Goal: Task Accomplishment & Management: Complete application form

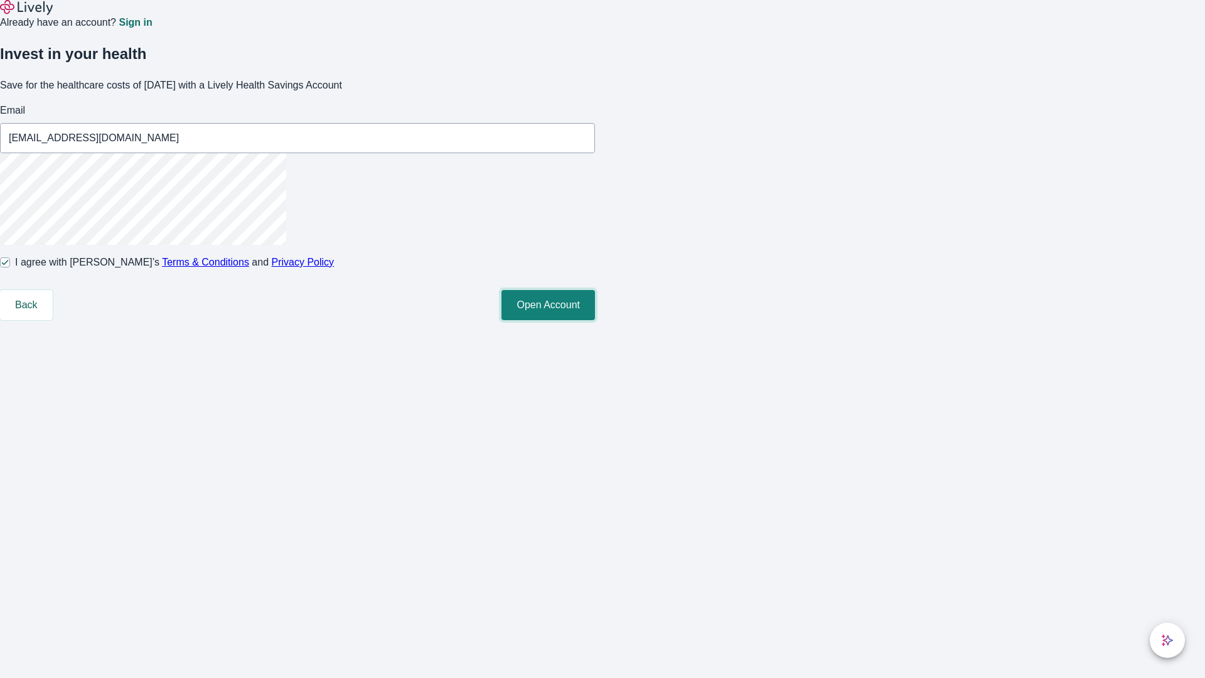
click at [595, 320] on button "Open Account" at bounding box center [547, 305] width 93 height 30
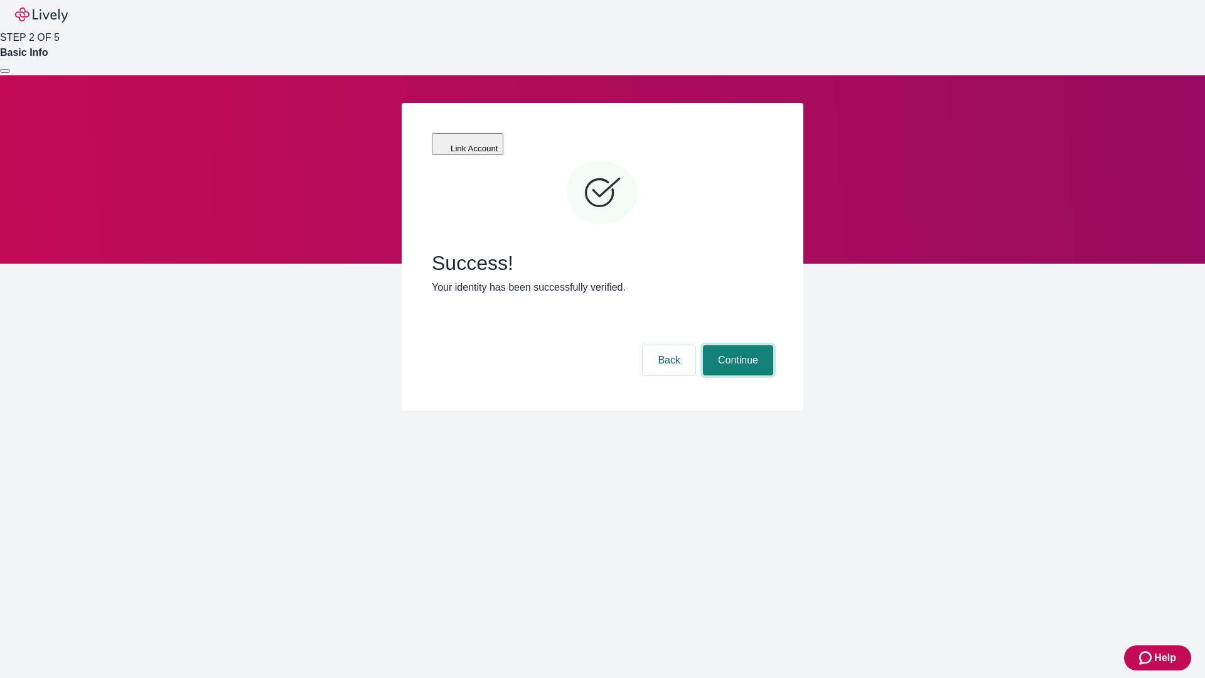
click at [736, 345] on button "Continue" at bounding box center [738, 360] width 70 height 30
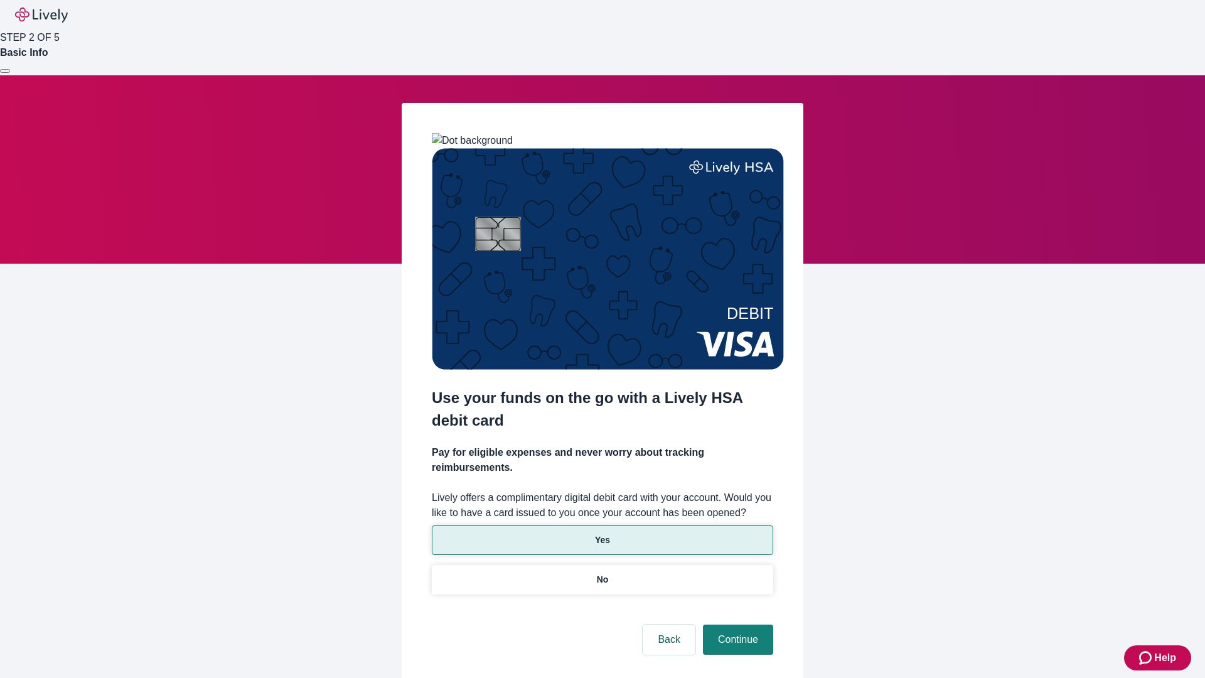
click at [602, 533] on p "Yes" at bounding box center [602, 539] width 15 height 13
click at [736, 624] on button "Continue" at bounding box center [738, 639] width 70 height 30
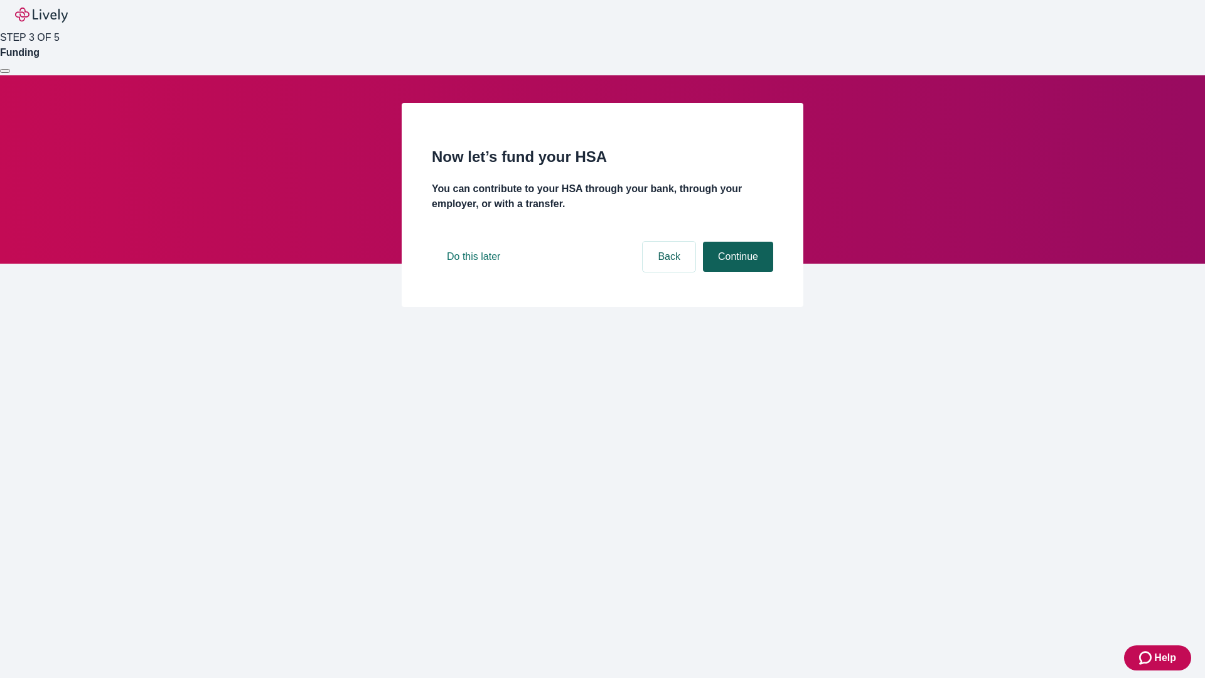
click at [736, 272] on button "Continue" at bounding box center [738, 257] width 70 height 30
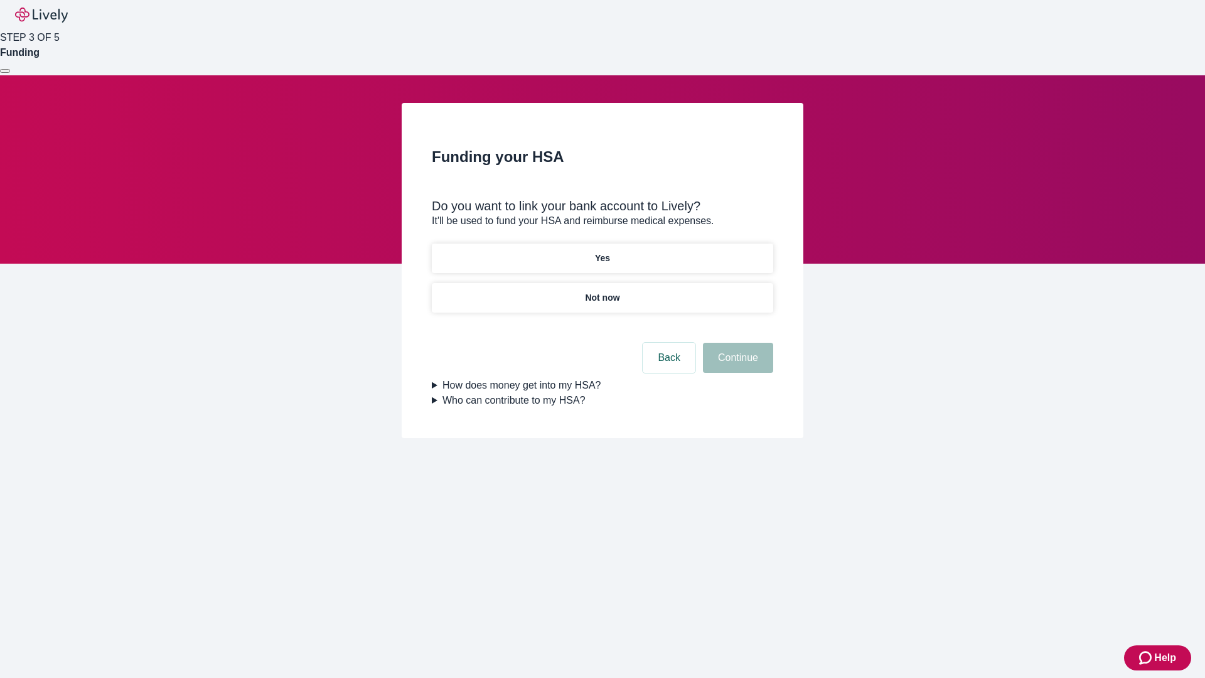
click at [602, 252] on p "Yes" at bounding box center [602, 258] width 15 height 13
click at [736, 343] on button "Continue" at bounding box center [738, 358] width 70 height 30
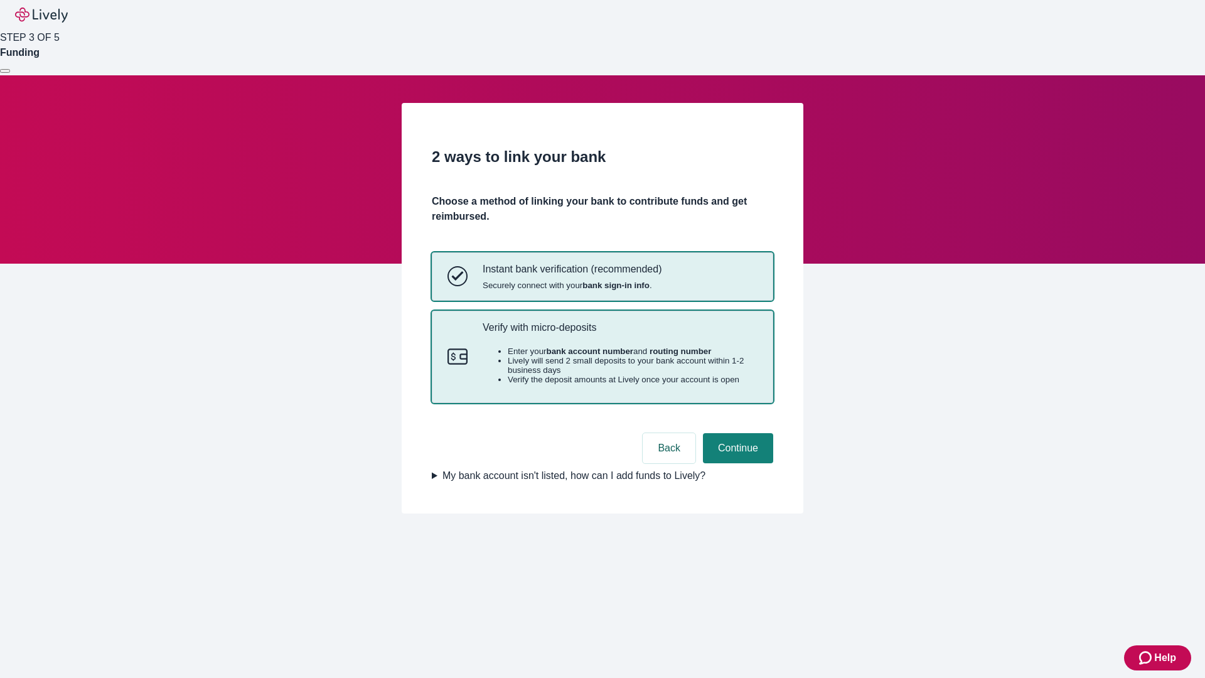
click at [619, 333] on p "Verify with micro-deposits" at bounding box center [619, 327] width 275 height 12
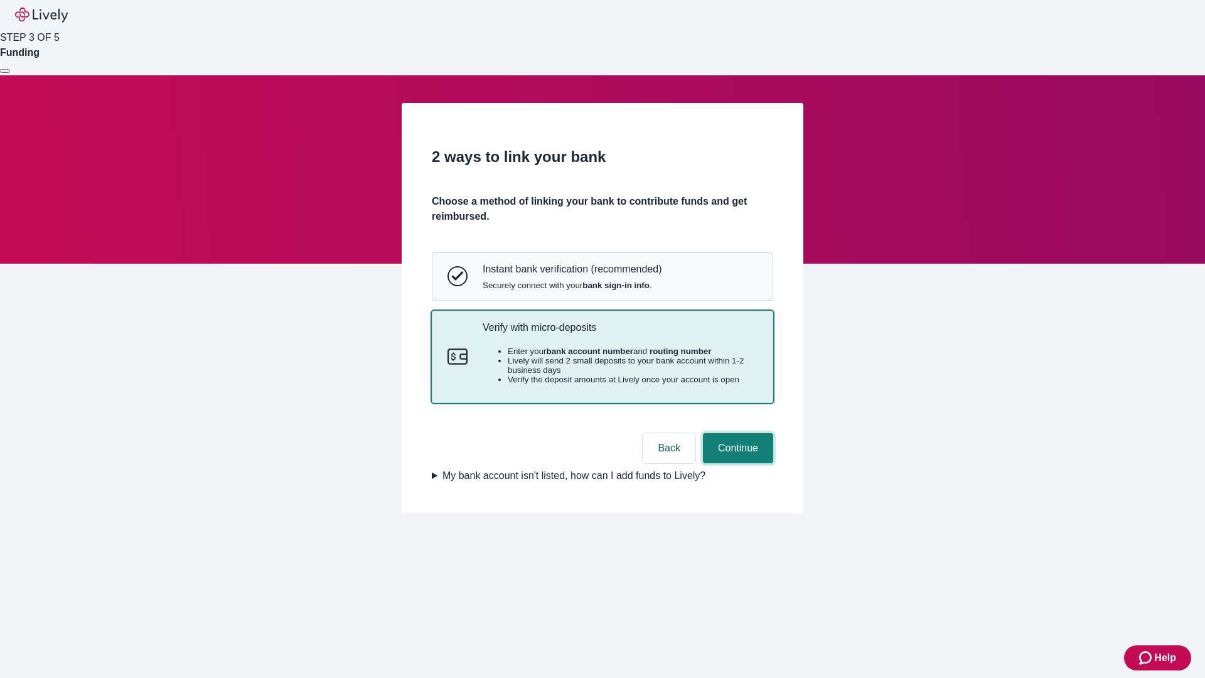
click at [736, 463] on button "Continue" at bounding box center [738, 448] width 70 height 30
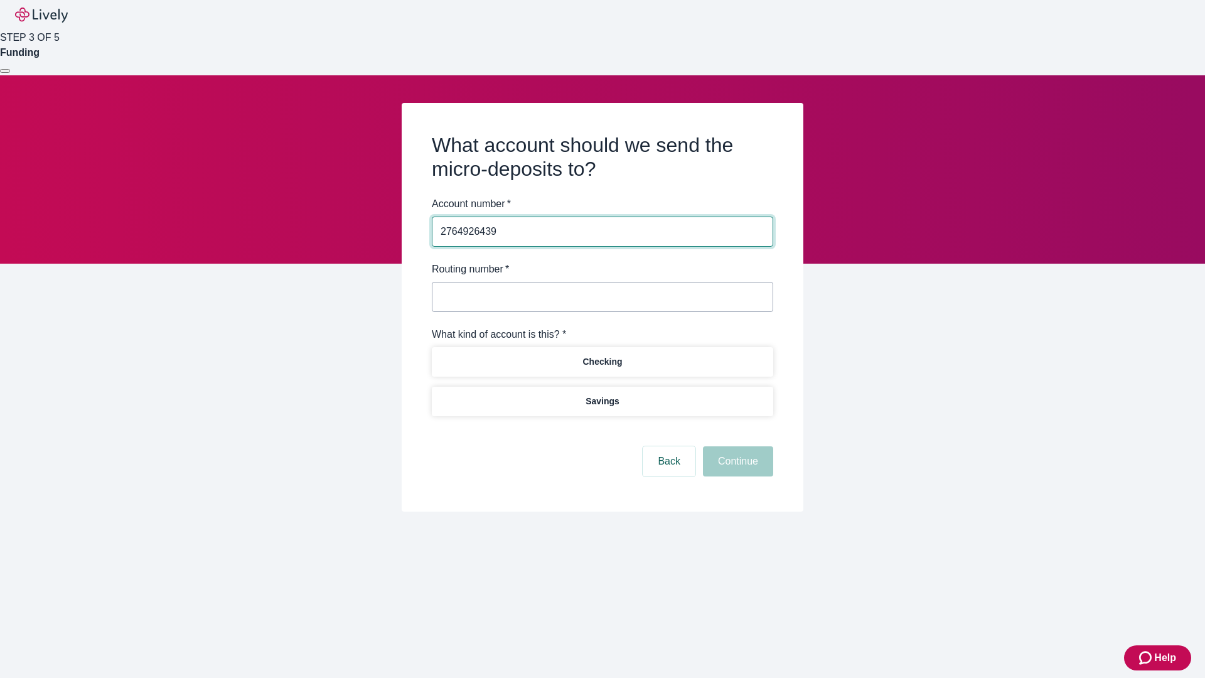
type input "2764926439"
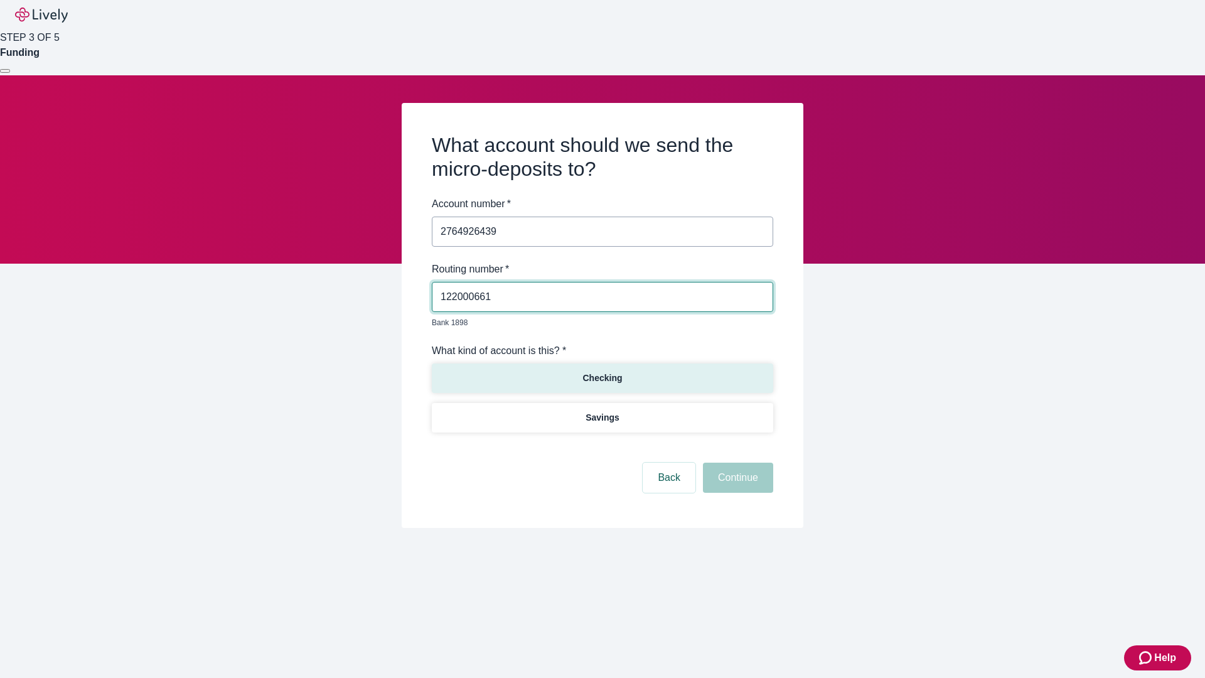
type input "122000661"
click at [602, 371] on p "Checking" at bounding box center [602, 377] width 40 height 13
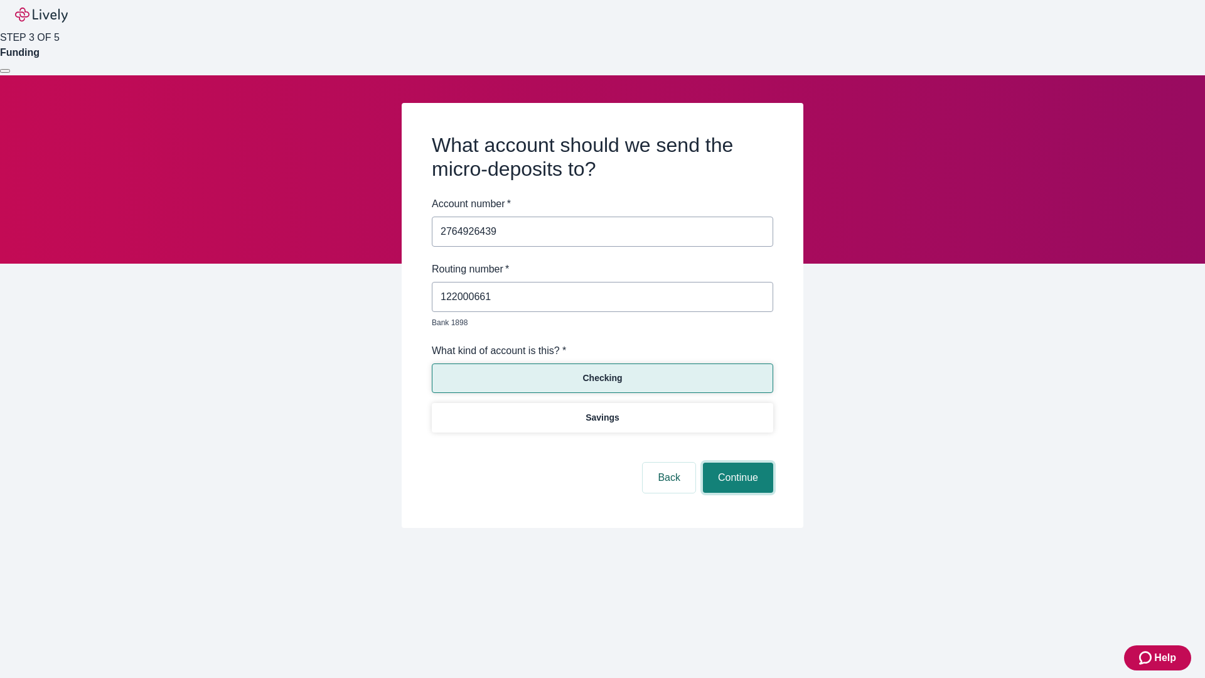
click at [736, 463] on button "Continue" at bounding box center [738, 477] width 70 height 30
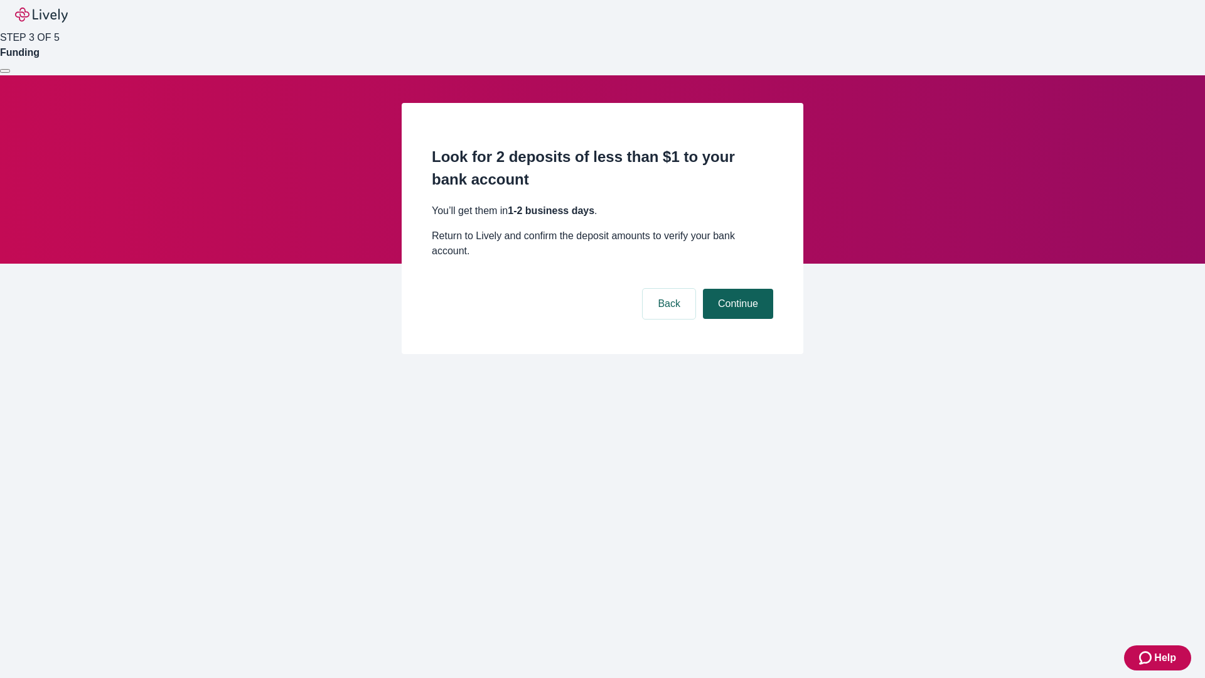
click at [736, 289] on button "Continue" at bounding box center [738, 304] width 70 height 30
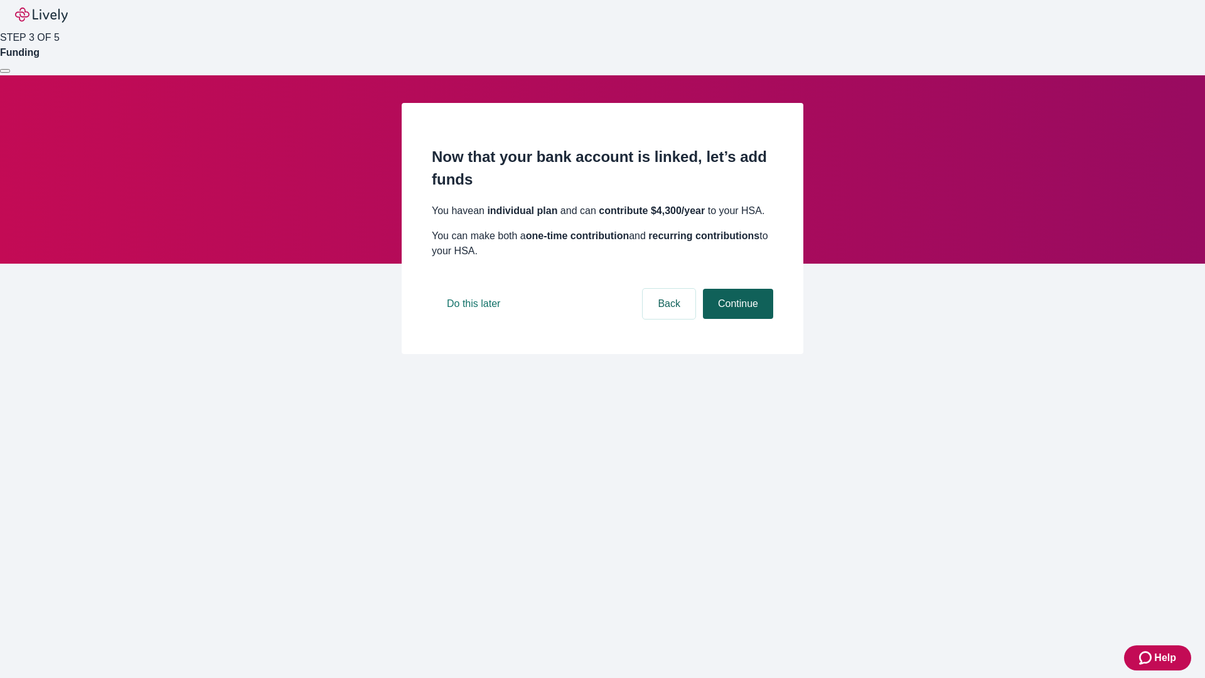
click at [736, 319] on button "Continue" at bounding box center [738, 304] width 70 height 30
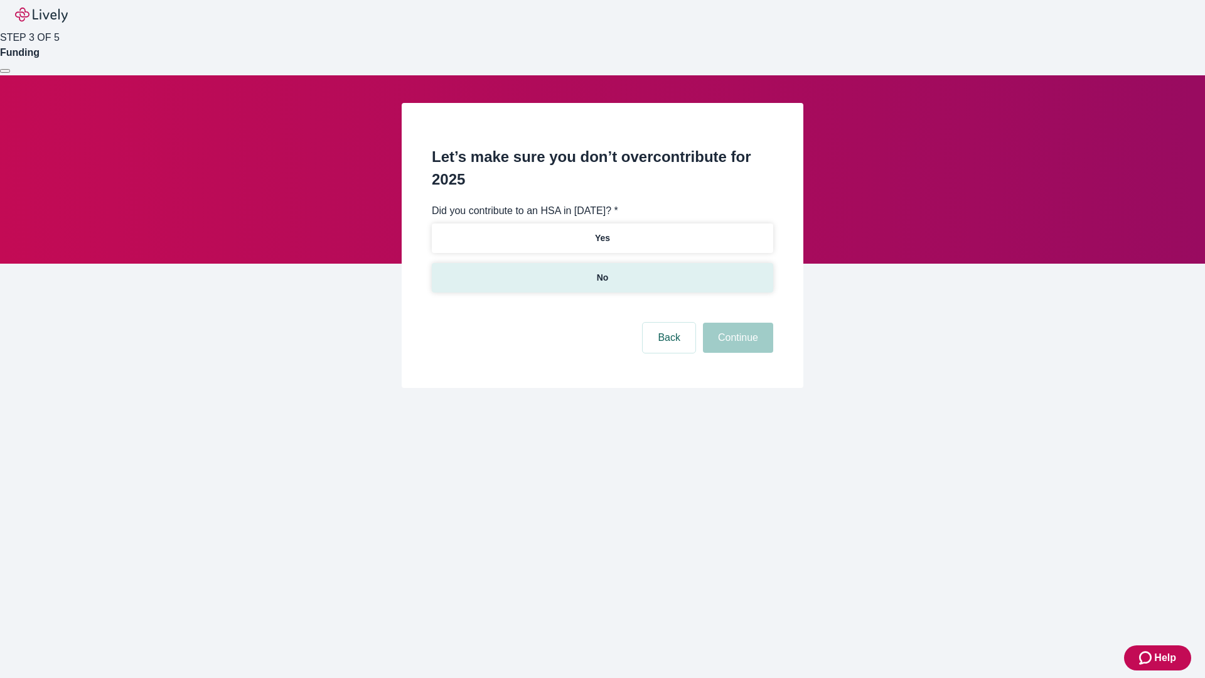
click at [602, 271] on p "No" at bounding box center [603, 277] width 12 height 13
click at [736, 322] on button "Continue" at bounding box center [738, 337] width 70 height 30
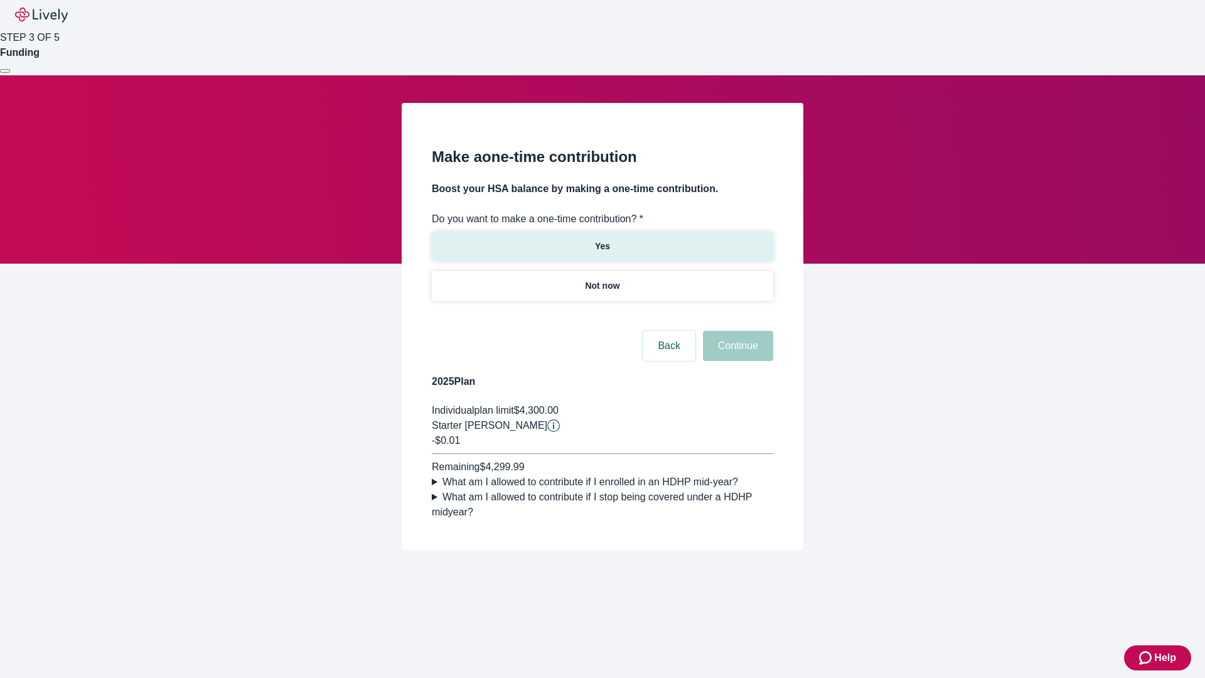
click at [602, 240] on p "Yes" at bounding box center [602, 246] width 15 height 13
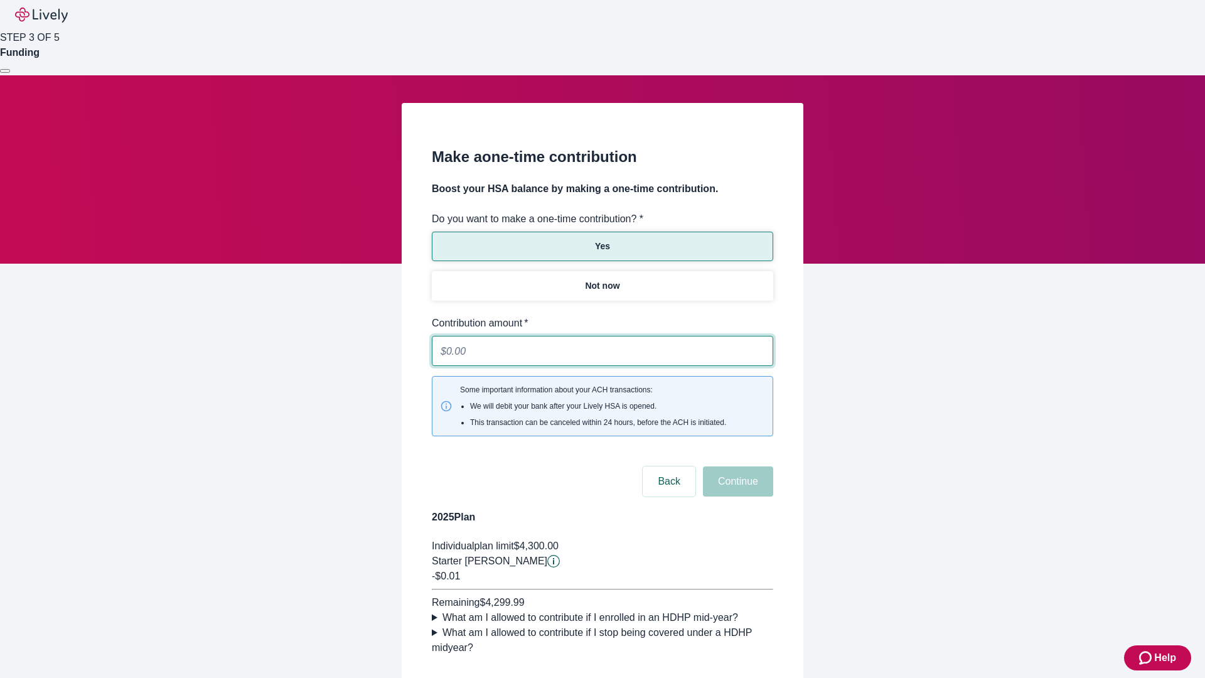
type input "0.01"
click at [736, 466] on button "Continue" at bounding box center [738, 481] width 70 height 30
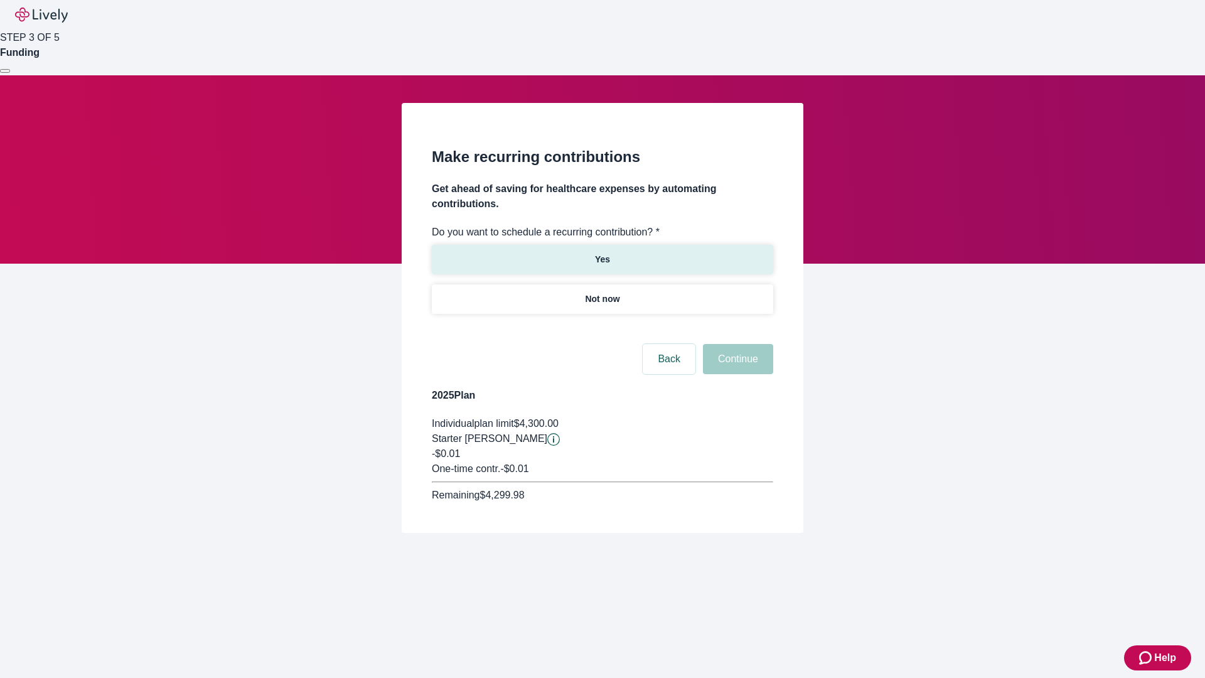
click at [602, 253] on p "Yes" at bounding box center [602, 259] width 15 height 13
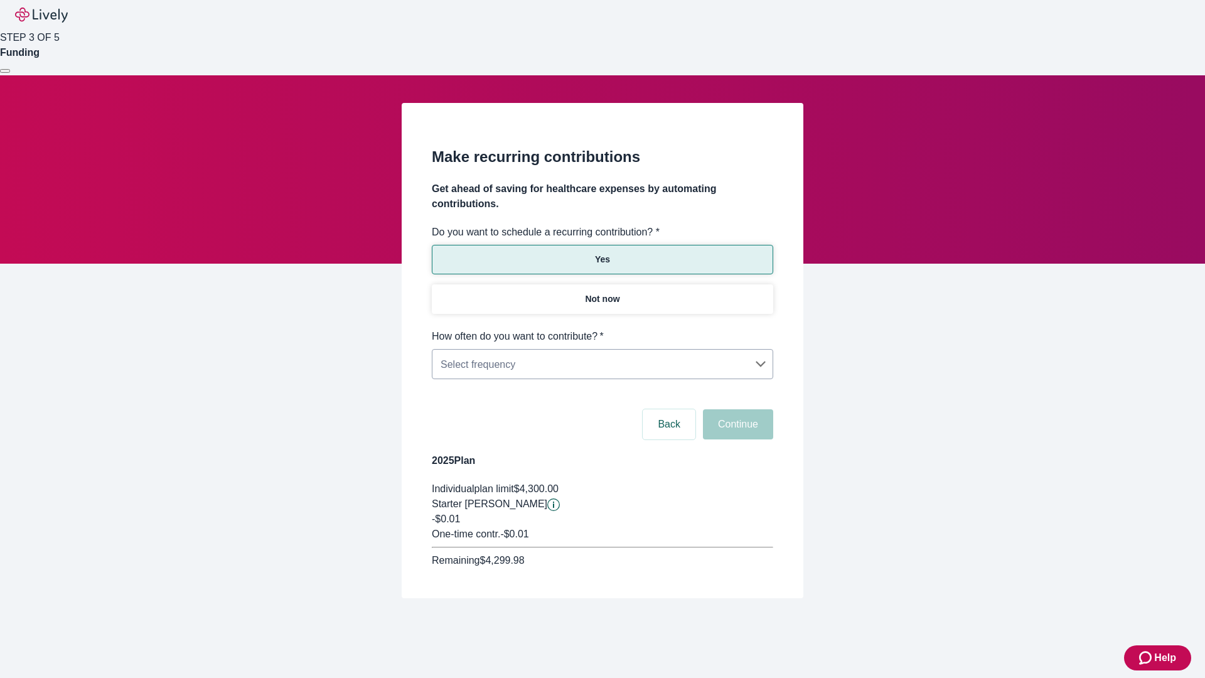
click at [602, 329] on body "Help STEP 3 OF 5 Funding Make recurring contributions Get ahead of saving for h…" at bounding box center [602, 329] width 1205 height 658
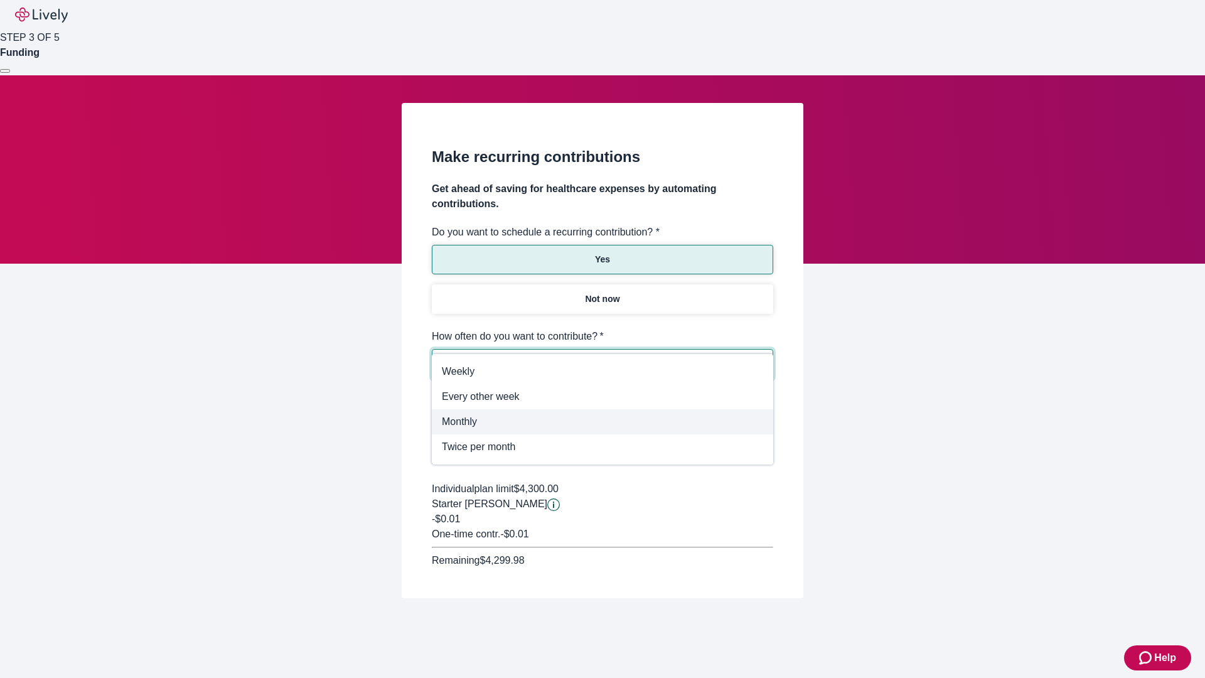
click at [602, 422] on span "Monthly" at bounding box center [602, 421] width 321 height 15
type input "Monthly"
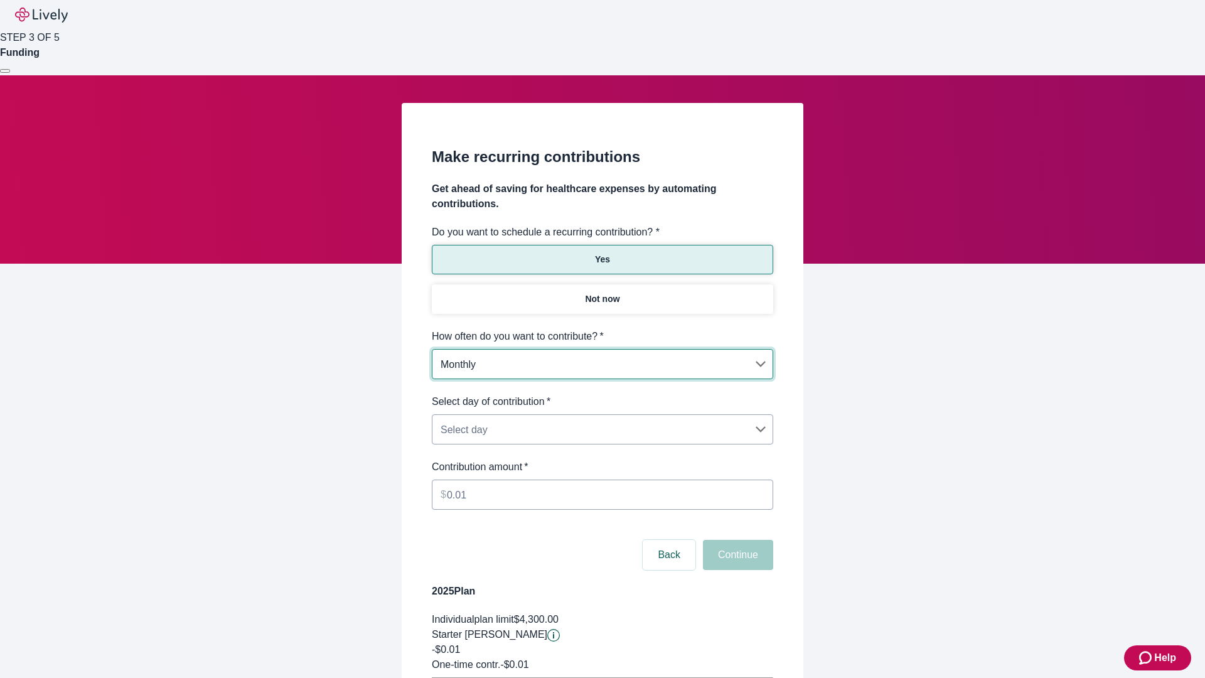
click at [602, 394] on body "Help STEP 3 OF 5 Funding Make recurring contributions Get ahead of saving for h…" at bounding box center [602, 394] width 1205 height 789
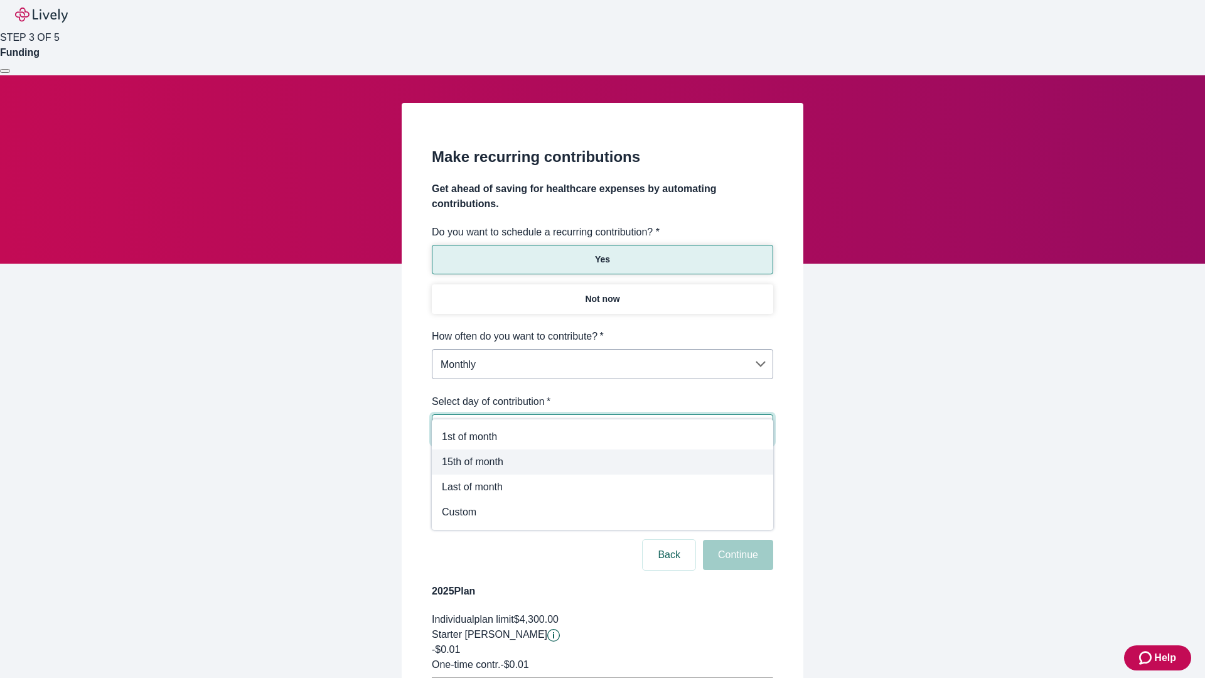
click at [602, 462] on span "15th of month" at bounding box center [602, 461] width 321 height 15
type input "Monthly15th"
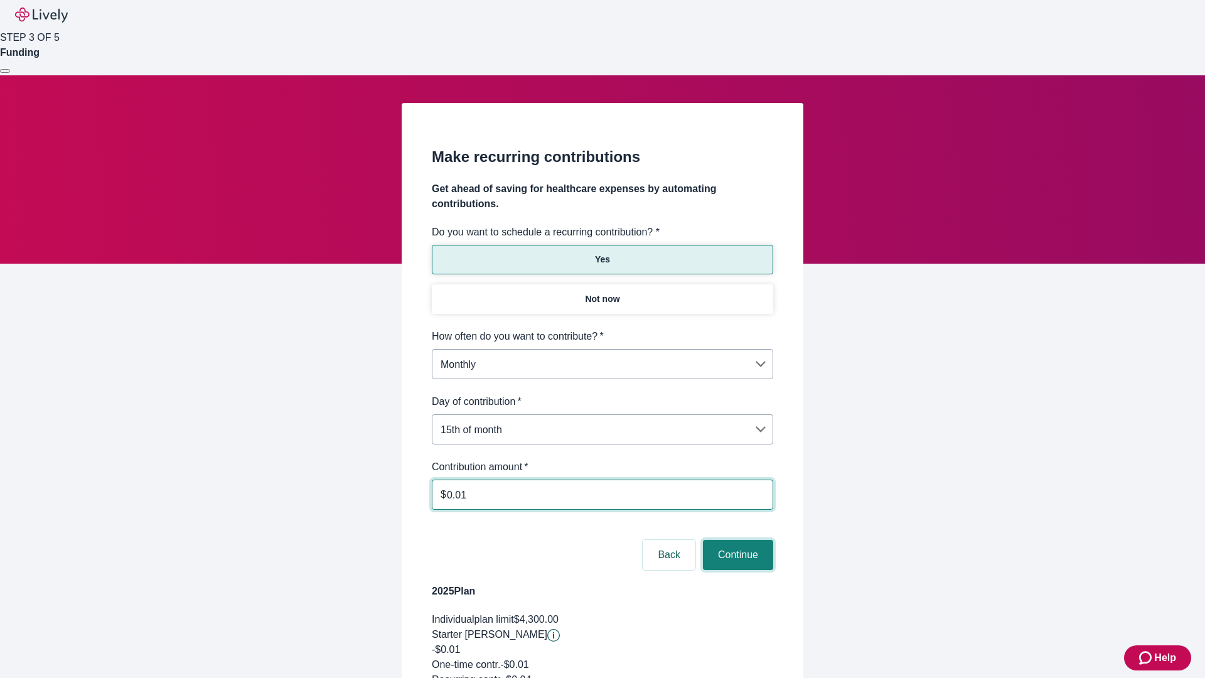
click at [736, 540] on button "Continue" at bounding box center [738, 555] width 70 height 30
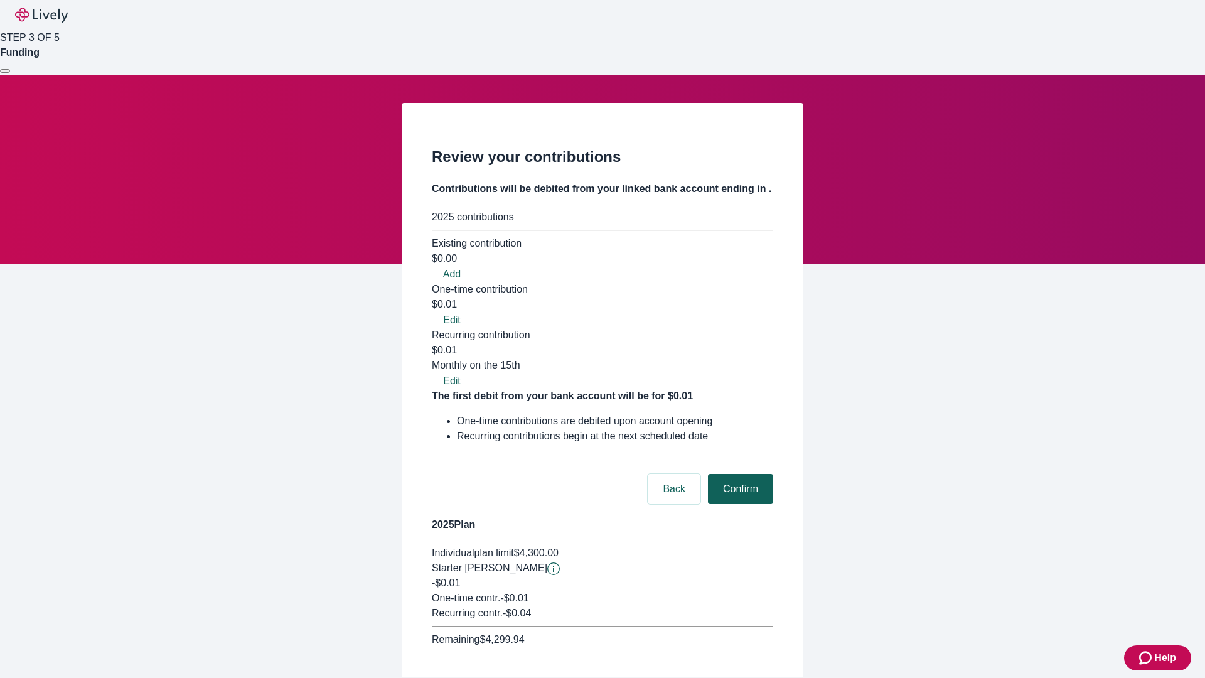
click at [738, 474] on button "Confirm" at bounding box center [740, 489] width 65 height 30
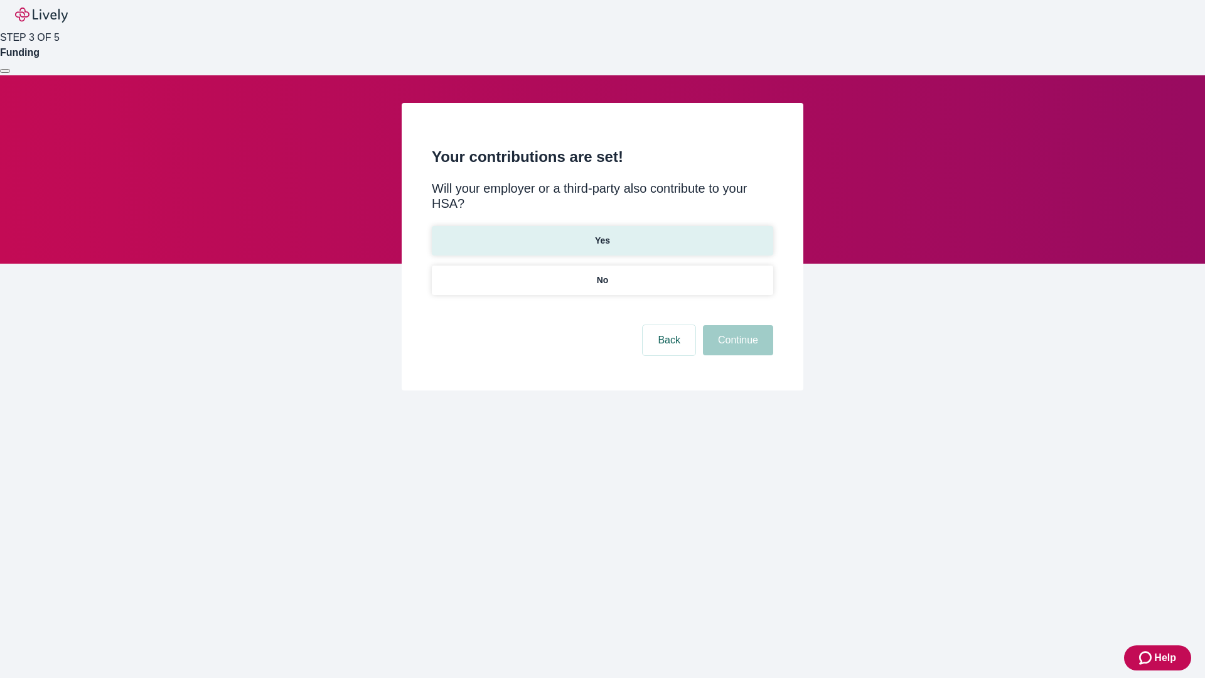
click at [602, 234] on p "Yes" at bounding box center [602, 240] width 15 height 13
click at [736, 325] on button "Continue" at bounding box center [738, 340] width 70 height 30
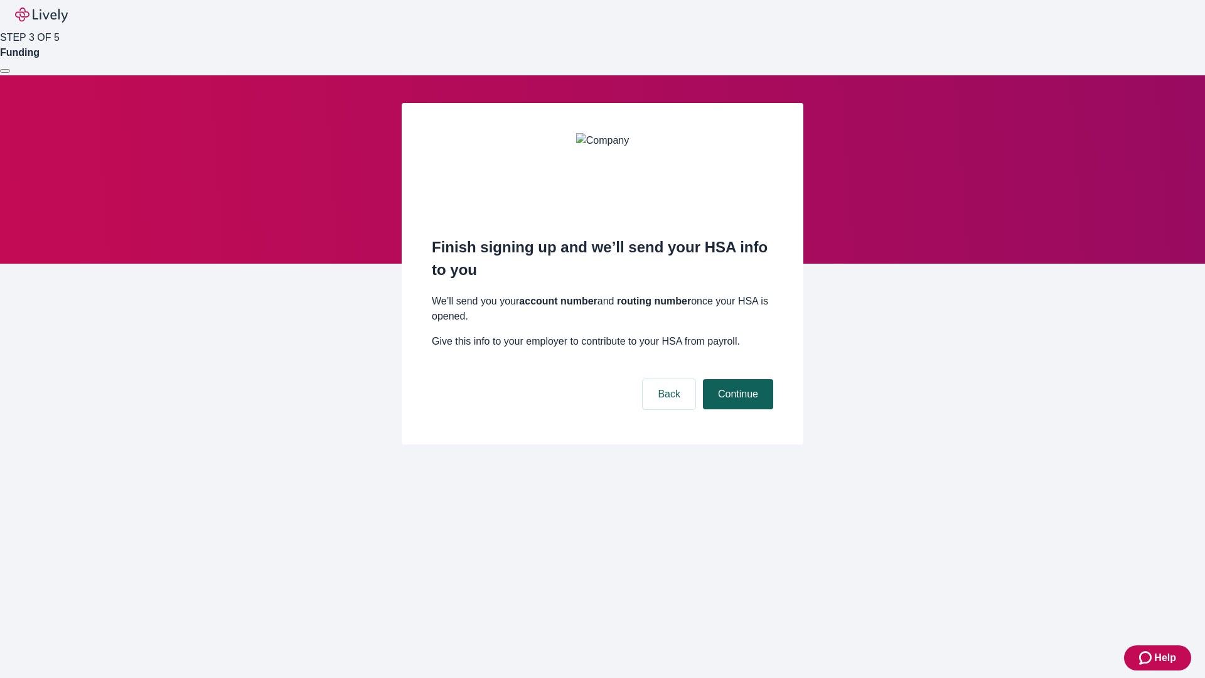
click at [736, 379] on button "Continue" at bounding box center [738, 394] width 70 height 30
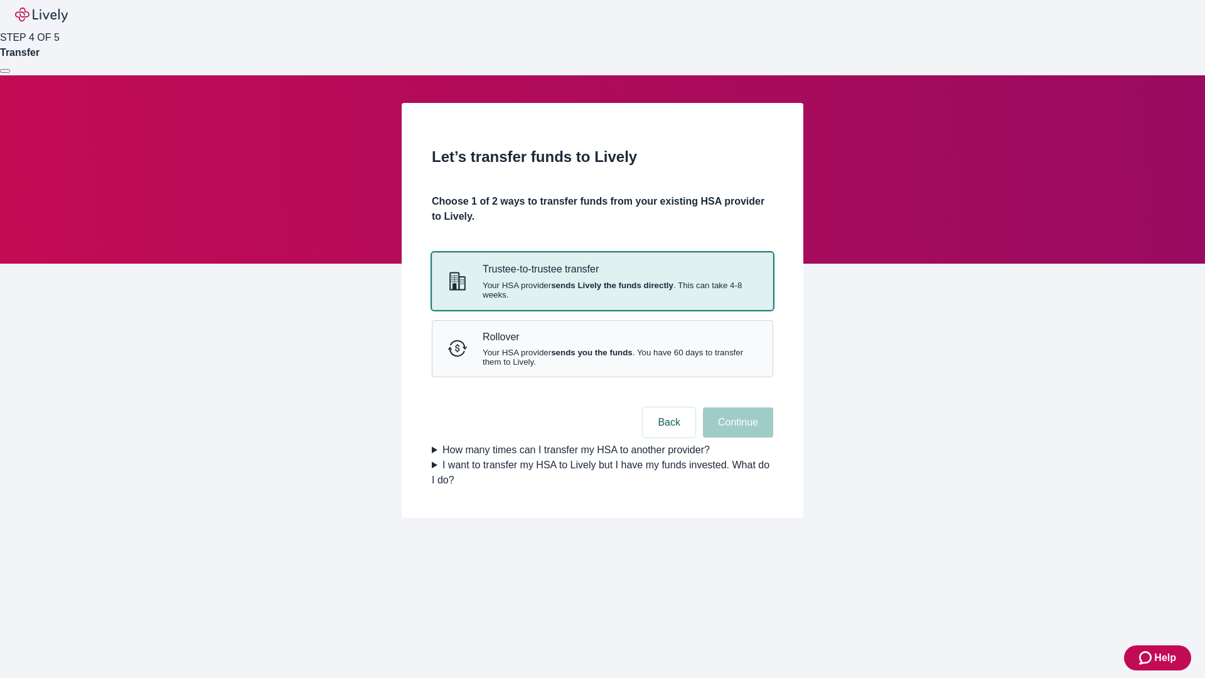
click at [602, 290] on strong "sends Lively the funds directly" at bounding box center [612, 284] width 122 height 9
click at [736, 437] on button "Continue" at bounding box center [738, 422] width 70 height 30
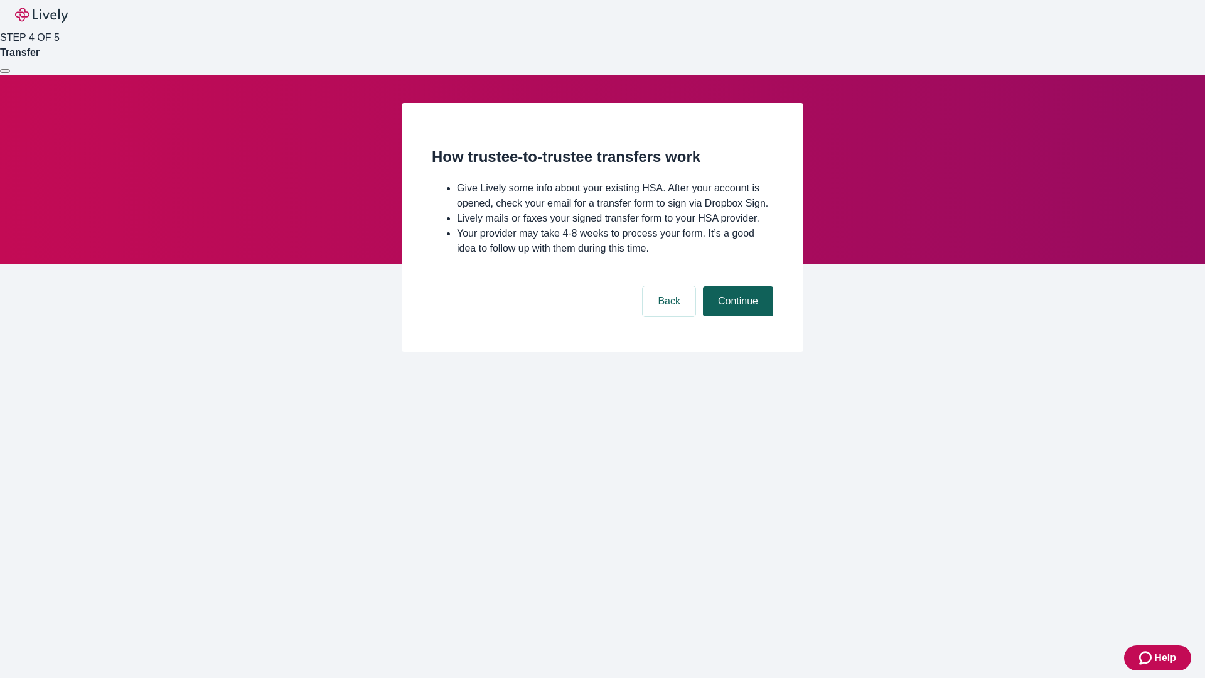
click at [736, 316] on button "Continue" at bounding box center [738, 301] width 70 height 30
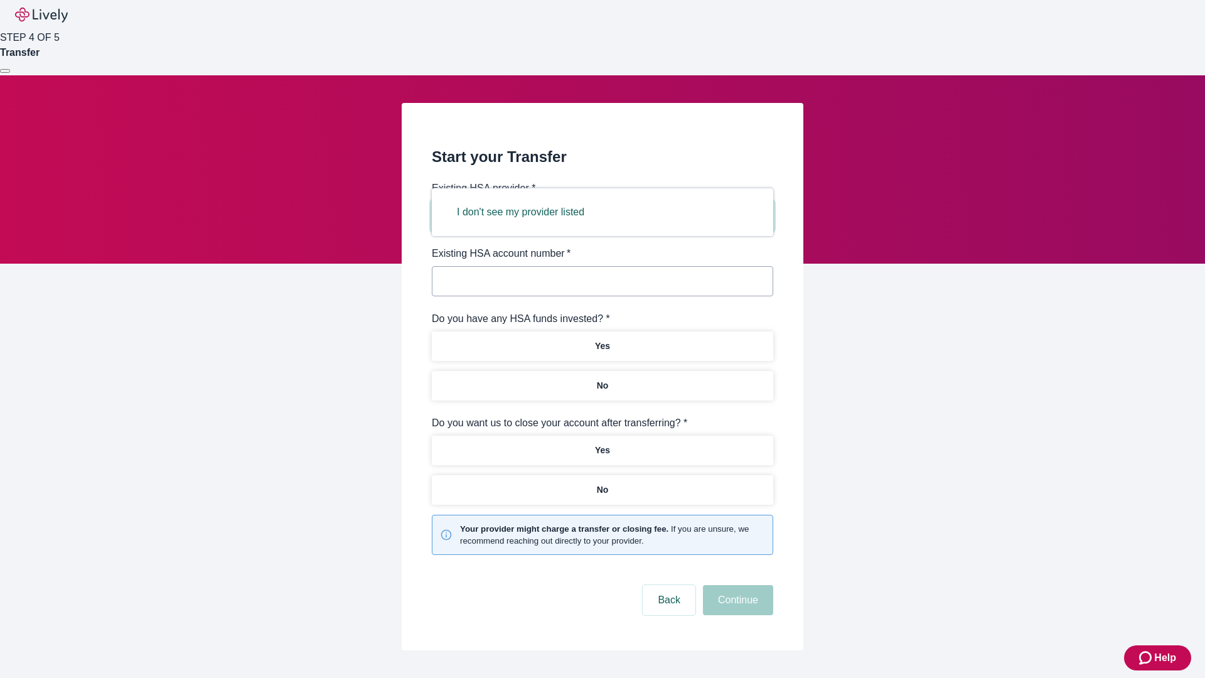
click at [524, 212] on button "I don't see my provider listed" at bounding box center [520, 212] width 157 height 30
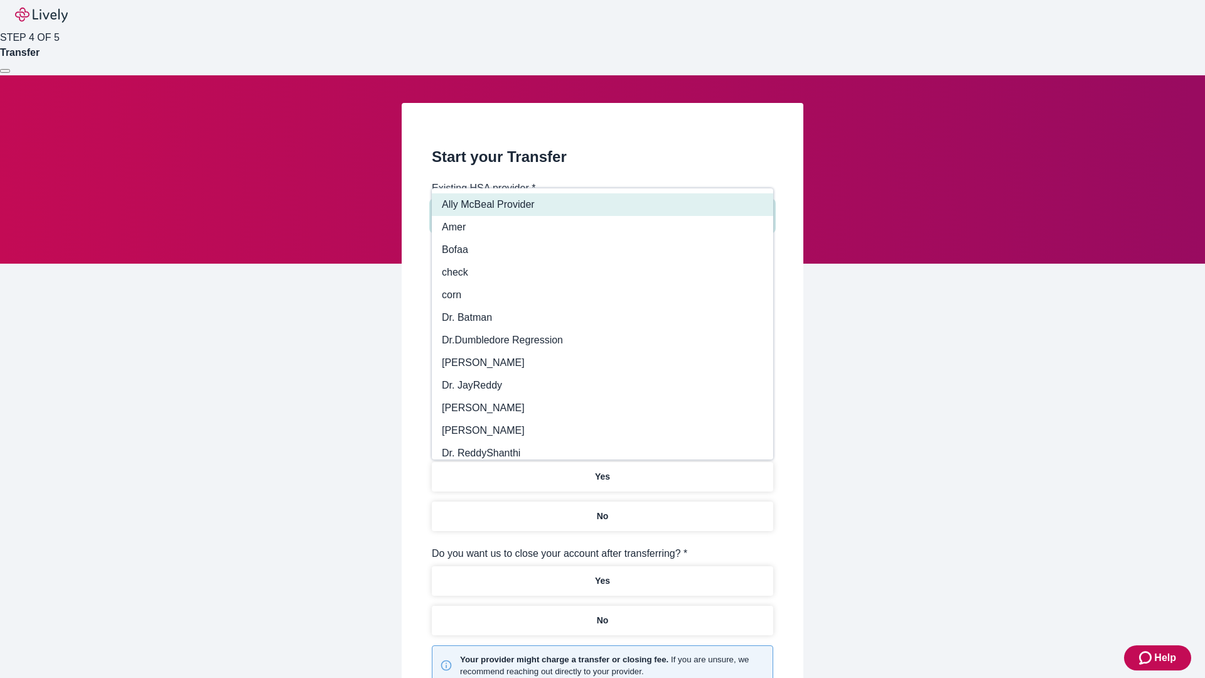
type input "Other"
type input "Health Equity"
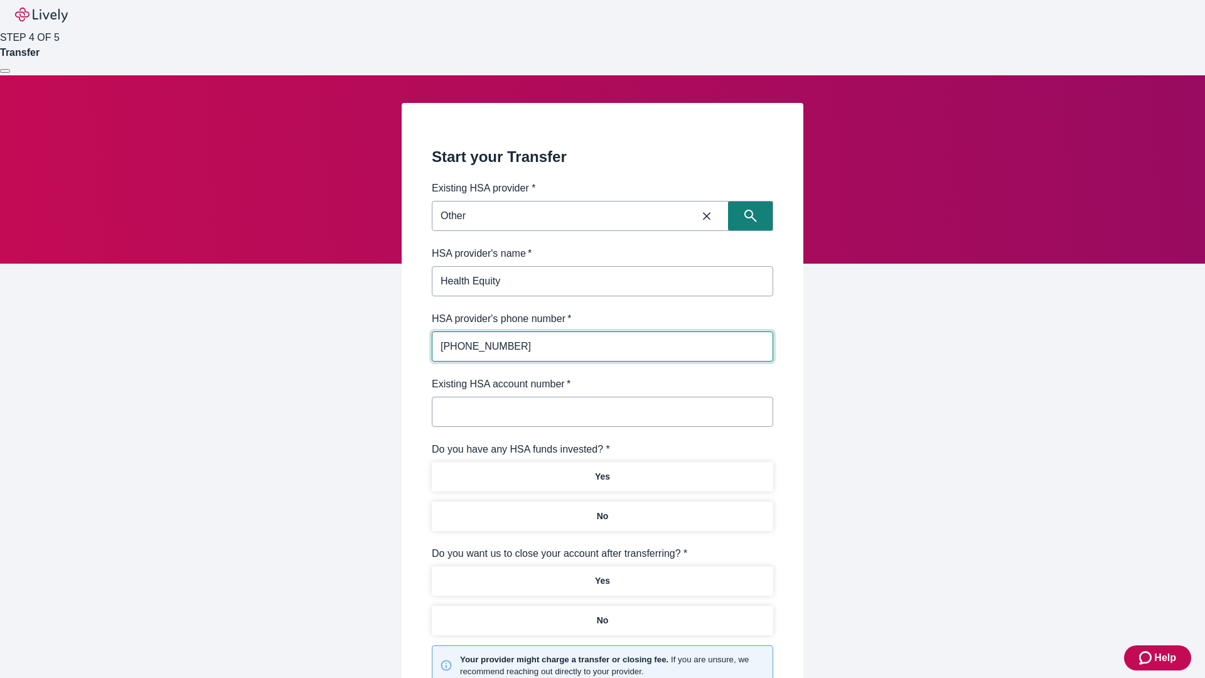
type input "[PHONE_NUMBER]"
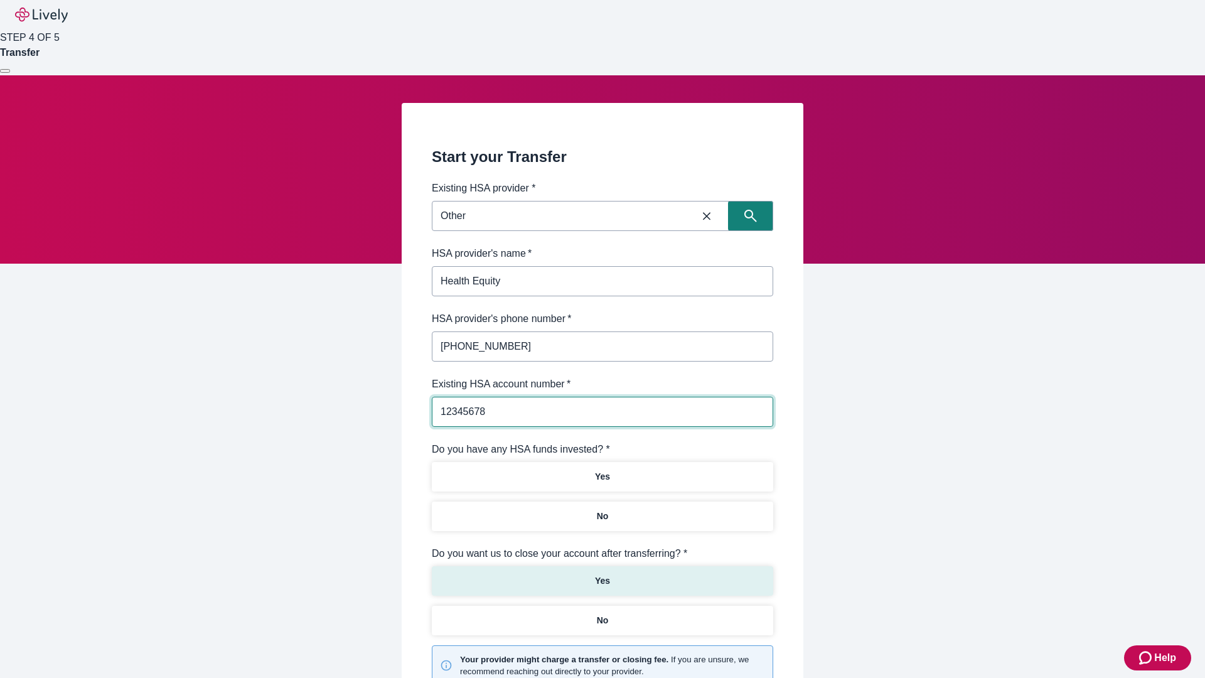
type input "12345678"
click at [602, 509] on p "No" at bounding box center [603, 515] width 12 height 13
click at [602, 574] on p "Yes" at bounding box center [602, 580] width 15 height 13
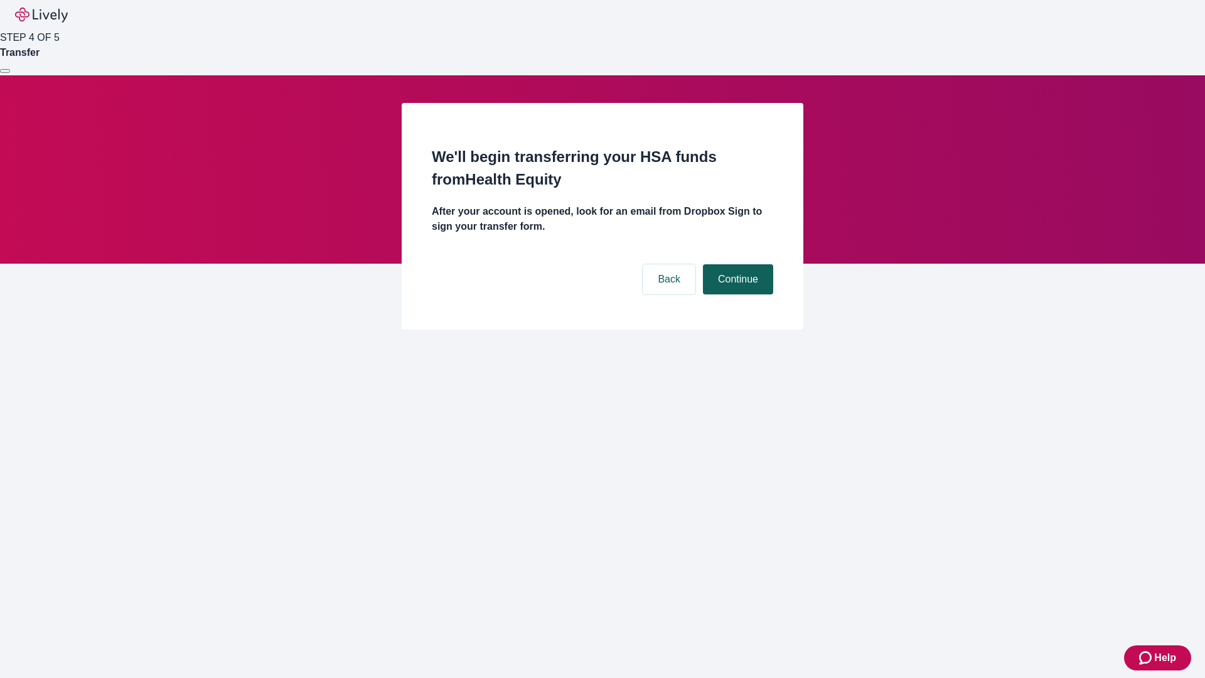
click at [736, 264] on button "Continue" at bounding box center [738, 279] width 70 height 30
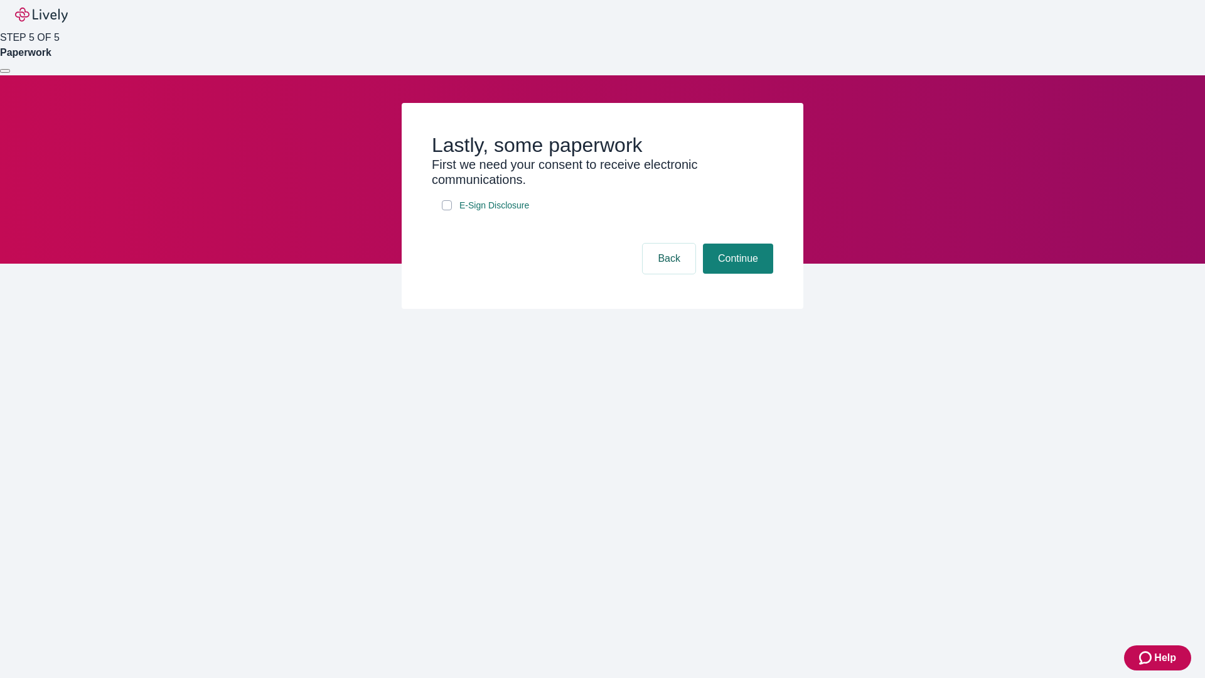
click at [447, 210] on input "E-Sign Disclosure" at bounding box center [447, 205] width 10 height 10
checkbox input "true"
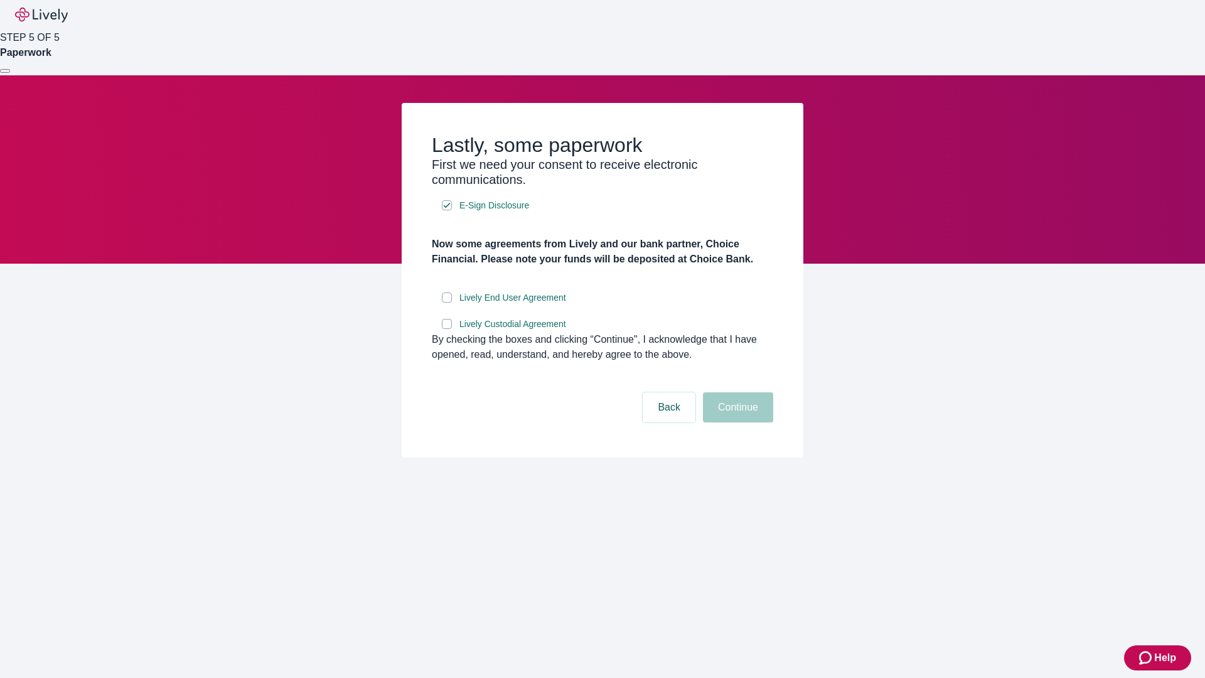
click at [447, 302] on input "Lively End User Agreement" at bounding box center [447, 297] width 10 height 10
checkbox input "true"
click at [447, 329] on input "Lively Custodial Agreement" at bounding box center [447, 324] width 10 height 10
checkbox input "true"
click at [736, 422] on button "Continue" at bounding box center [738, 407] width 70 height 30
